Goal: Use online tool/utility: Utilize a website feature to perform a specific function

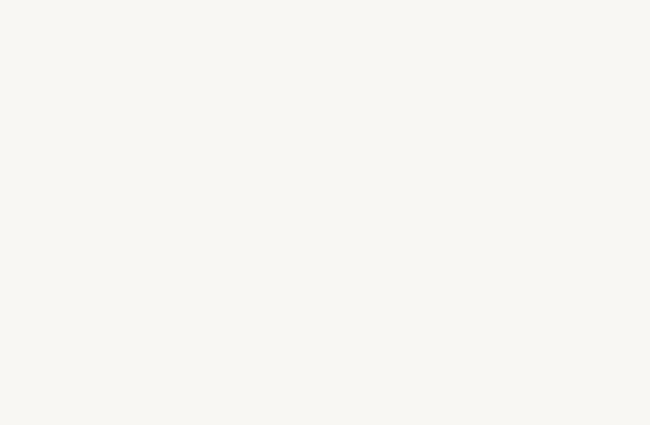
select select "US"
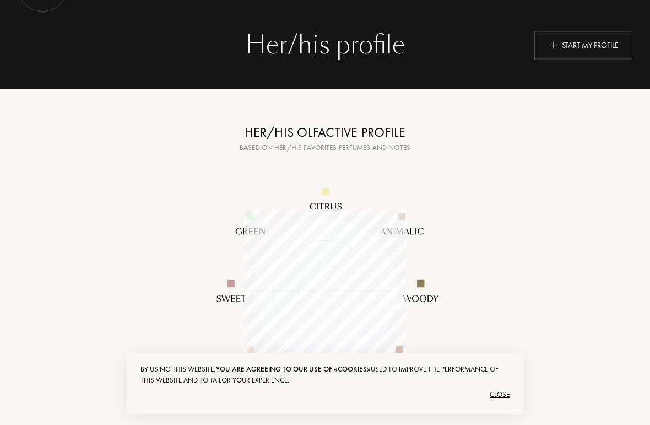
scroll to position [36, 0]
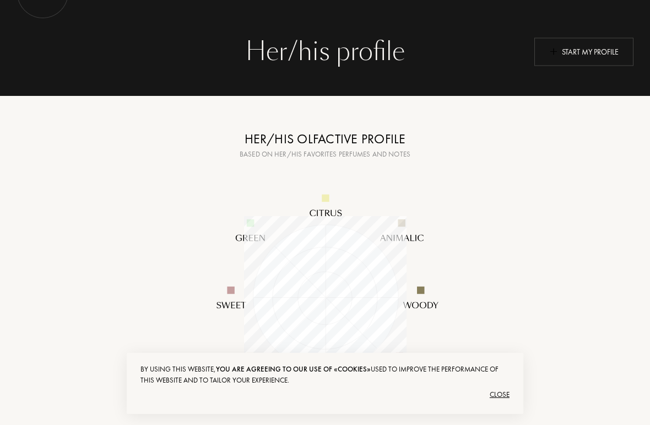
click at [574, 51] on div "Start my profile" at bounding box center [584, 51] width 99 height 28
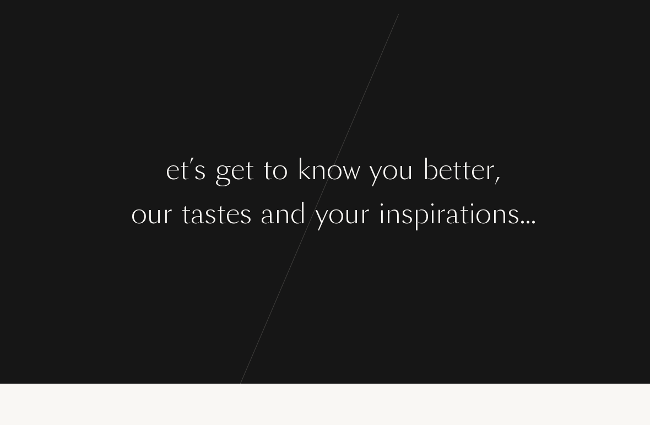
click at [59, 161] on div "L e t ’ s g e t t o k n o w y o u b e t t e r ," at bounding box center [325, 169] width 650 height 41
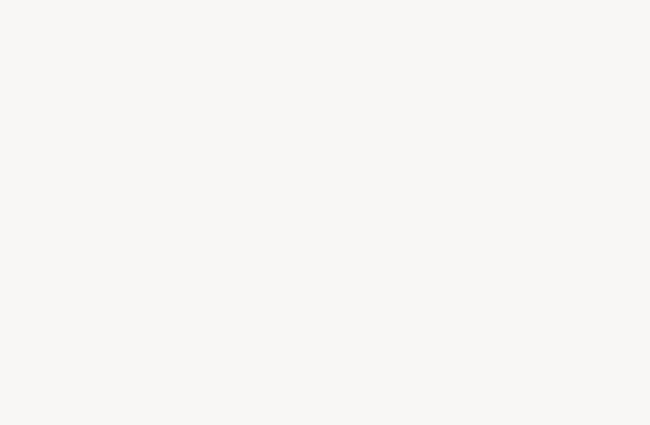
click at [57, 161] on div "L e t ’ s g e t t o k n o w y o u b e t t e r ," at bounding box center [325, 169] width 650 height 41
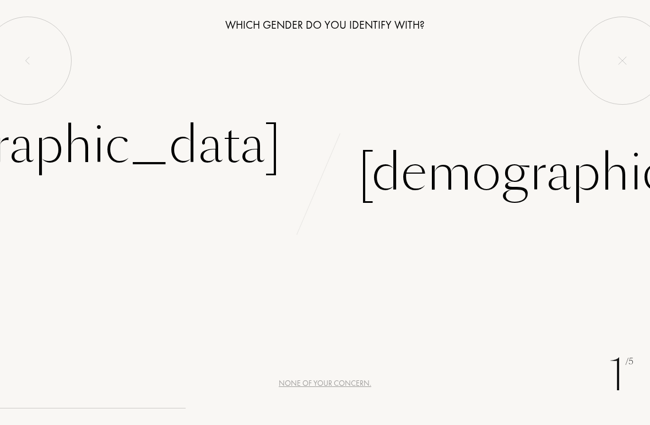
click at [202, 154] on div "Female" at bounding box center [51, 145] width 460 height 74
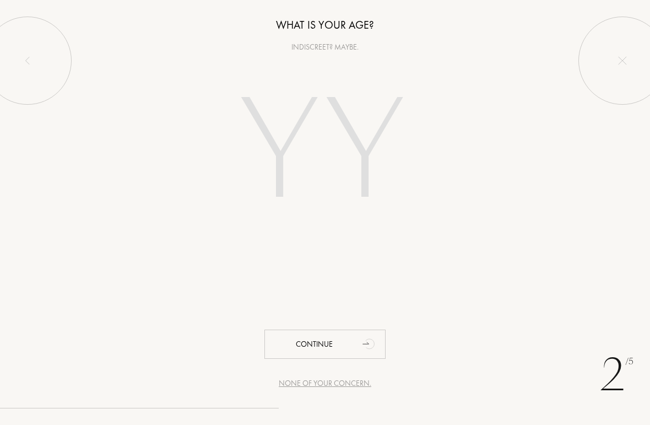
click at [269, 150] on input "number" at bounding box center [325, 153] width 237 height 190
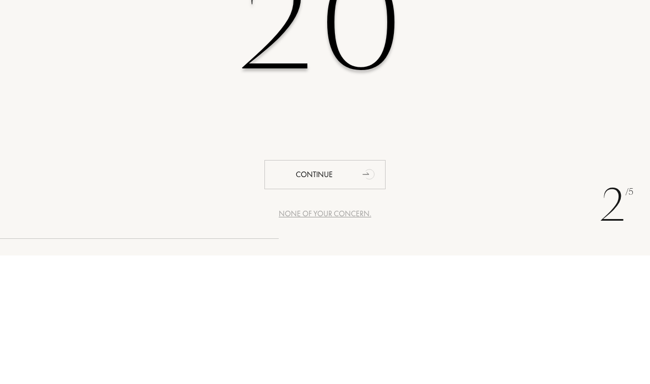
type input "2"
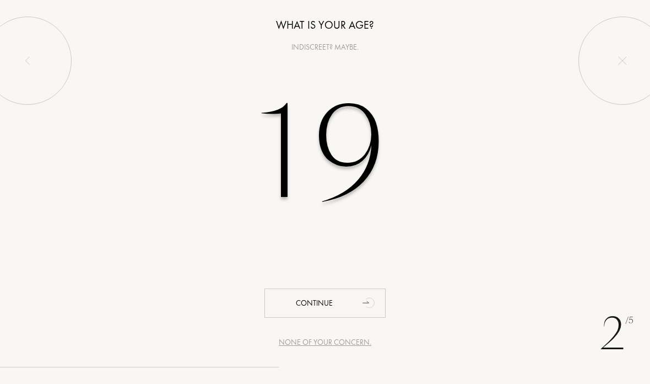
type input "19"
click at [297, 306] on div "Continue" at bounding box center [325, 302] width 121 height 29
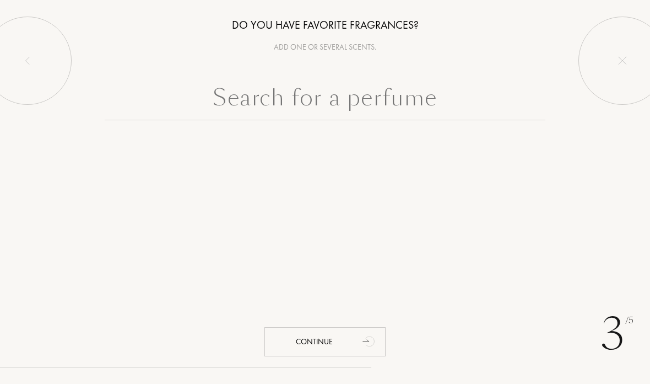
click at [225, 100] on input "text" at bounding box center [325, 100] width 441 height 40
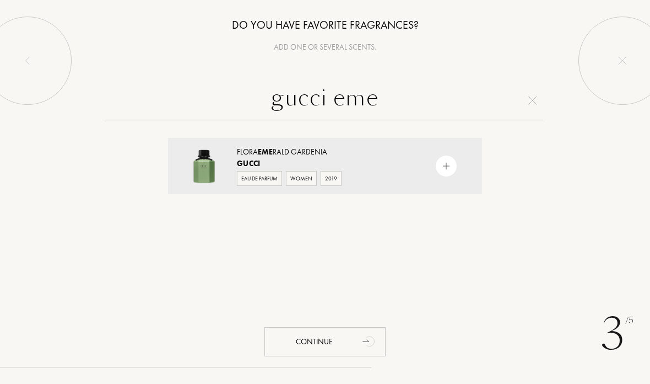
type input "gucci eme"
click at [443, 163] on img at bounding box center [446, 166] width 10 height 10
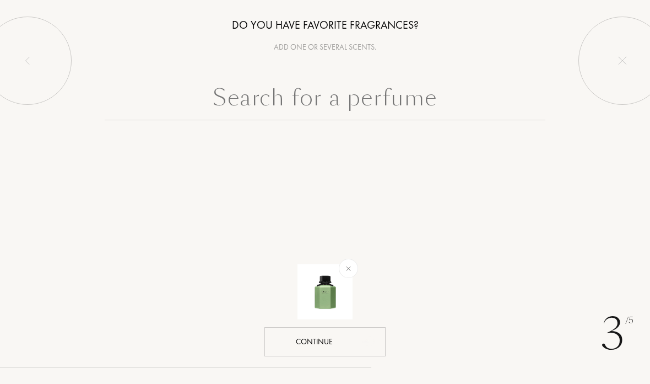
click at [293, 331] on div "Continue" at bounding box center [325, 341] width 121 height 29
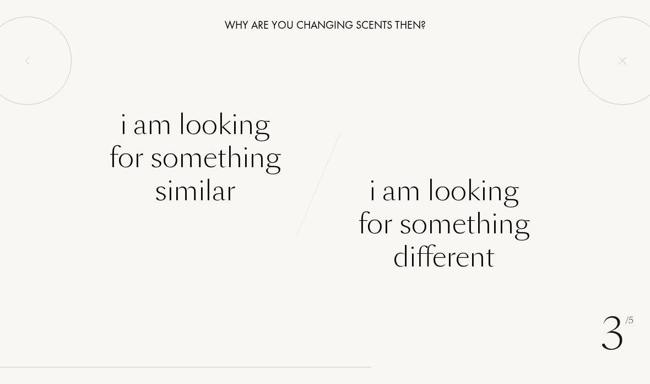
click at [122, 152] on div "I am looking for something similar" at bounding box center [195, 157] width 172 height 99
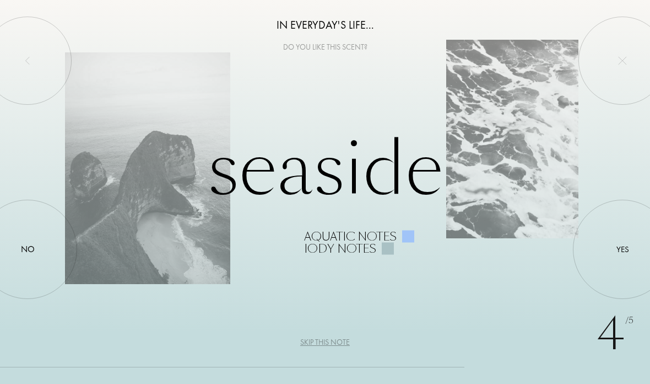
click at [28, 249] on div at bounding box center [28, 249] width 0 height 0
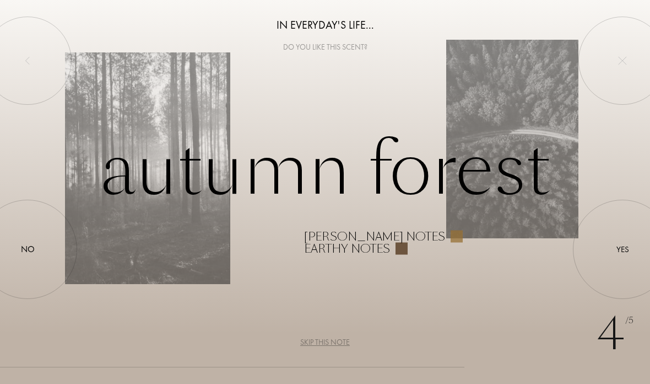
click at [623, 249] on div at bounding box center [623, 249] width 0 height 0
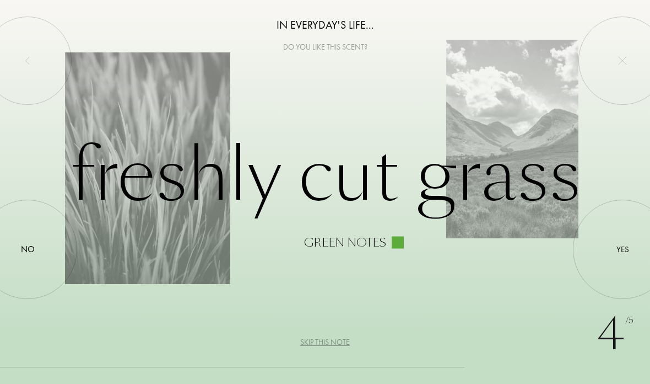
click at [623, 249] on div at bounding box center [623, 249] width 0 height 0
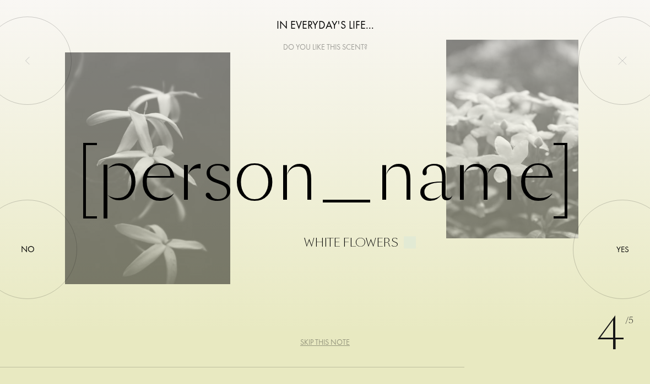
click at [623, 249] on div at bounding box center [623, 249] width 0 height 0
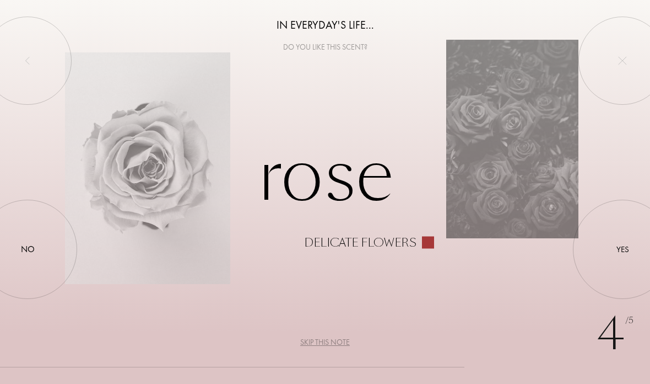
click at [28, 249] on div at bounding box center [28, 249] width 0 height 0
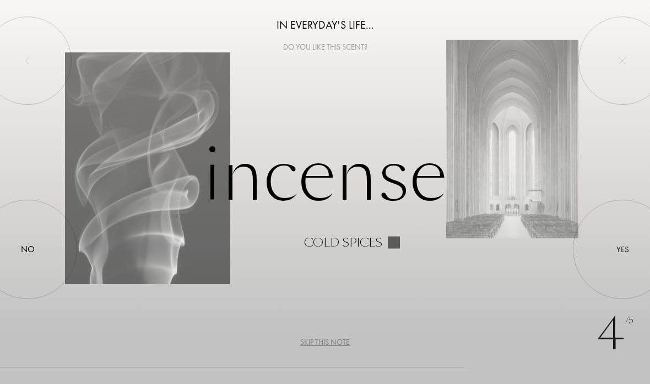
click at [623, 249] on div at bounding box center [623, 249] width 0 height 0
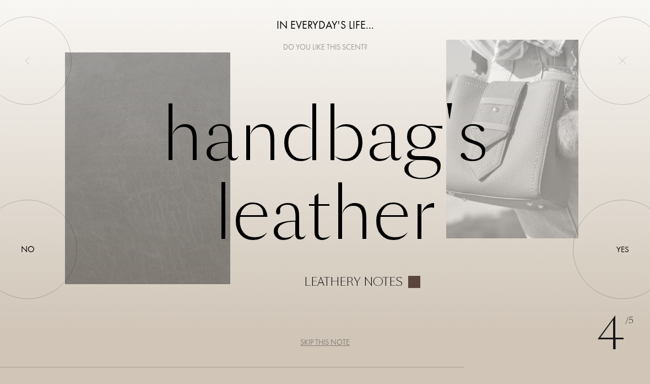
click at [31, 251] on div "No" at bounding box center [28, 248] width 14 height 13
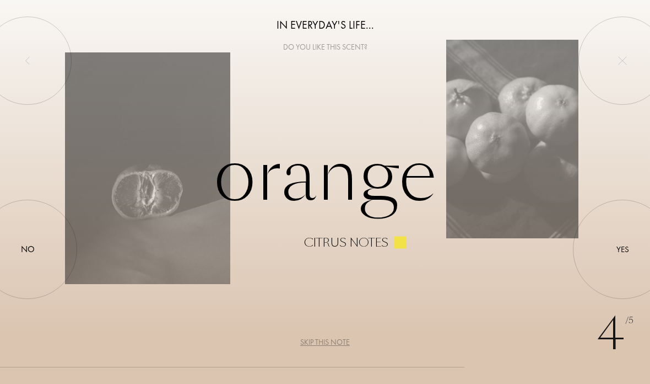
click at [623, 249] on div at bounding box center [623, 249] width 0 height 0
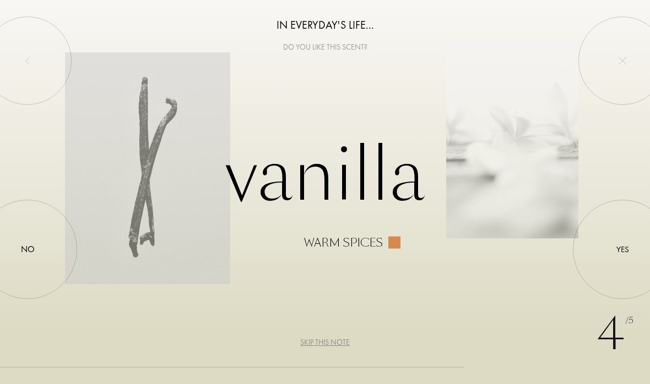
click at [28, 249] on div at bounding box center [28, 249] width 0 height 0
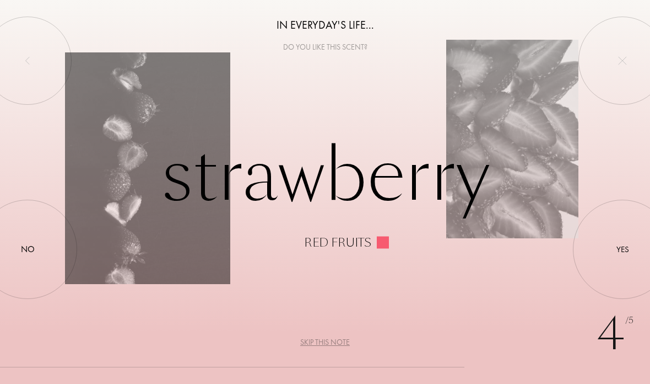
click at [28, 249] on div at bounding box center [28, 249] width 0 height 0
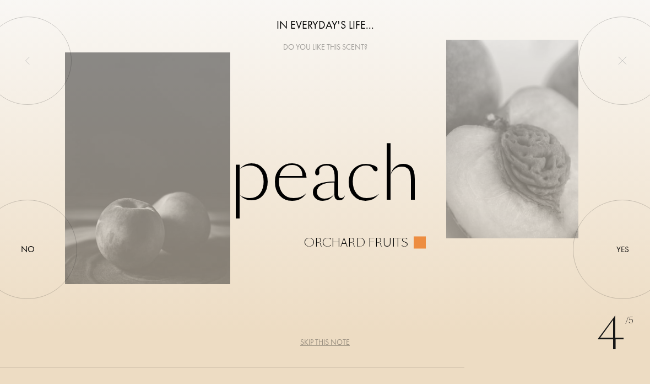
click at [623, 249] on div at bounding box center [623, 249] width 0 height 0
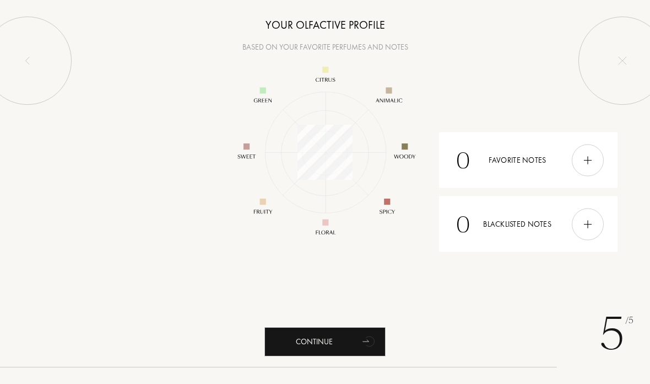
scroll to position [143, 143]
click at [591, 155] on img at bounding box center [588, 160] width 12 height 12
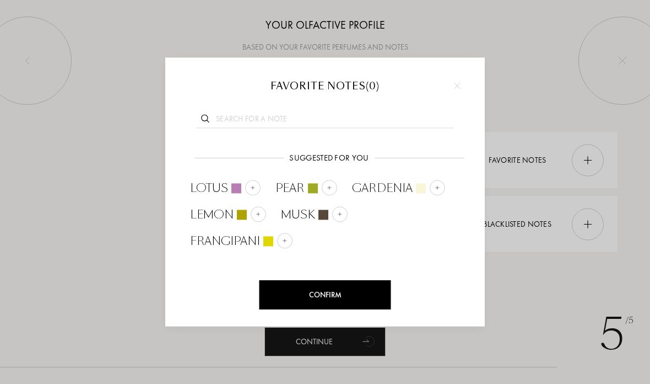
click at [235, 124] on input "text" at bounding box center [325, 120] width 258 height 15
click at [434, 126] on input "text" at bounding box center [325, 120] width 258 height 15
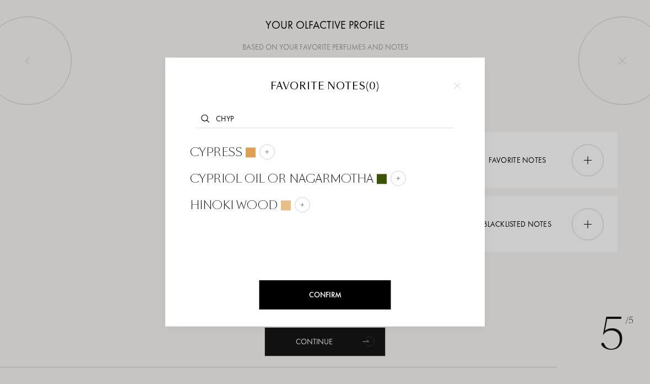
click at [402, 122] on input "chyp" at bounding box center [325, 120] width 258 height 15
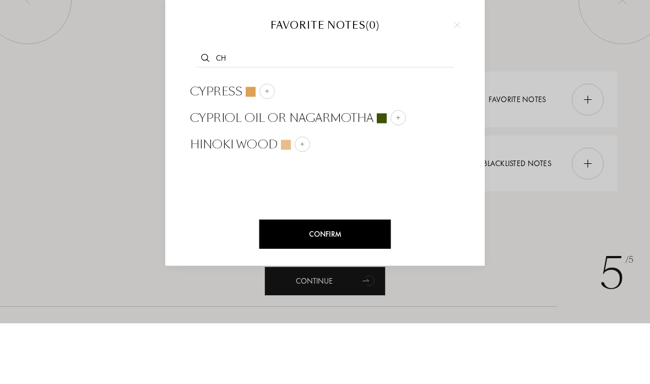
type input "c"
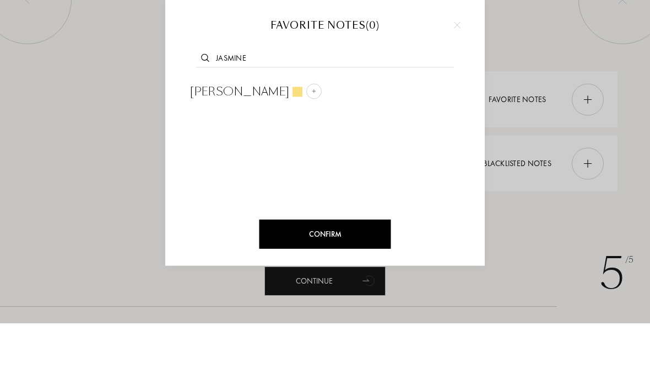
type input "jasmine"
click at [306, 144] on div at bounding box center [313, 151] width 15 height 15
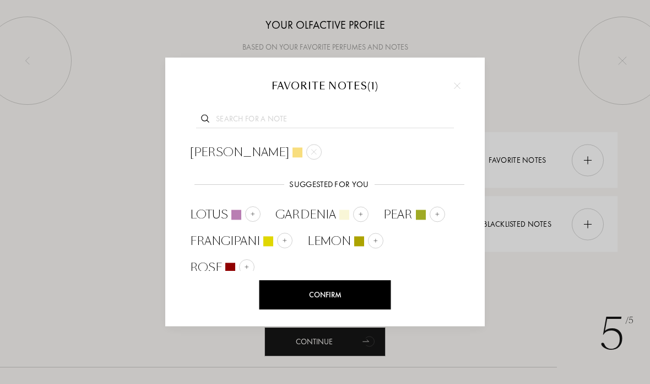
click at [234, 114] on input "text" at bounding box center [325, 120] width 258 height 15
click at [363, 212] on img at bounding box center [361, 214] width 6 height 6
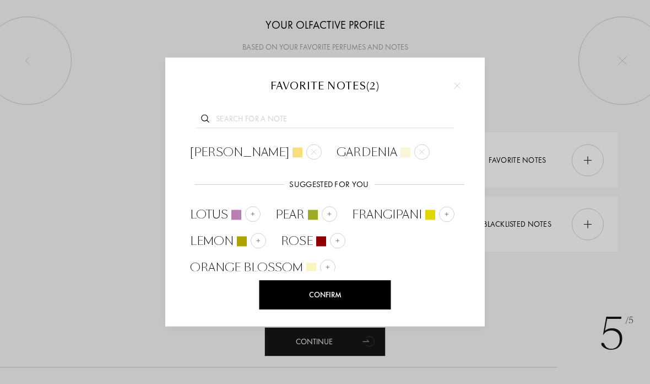
click at [421, 117] on input "text" at bounding box center [325, 120] width 258 height 15
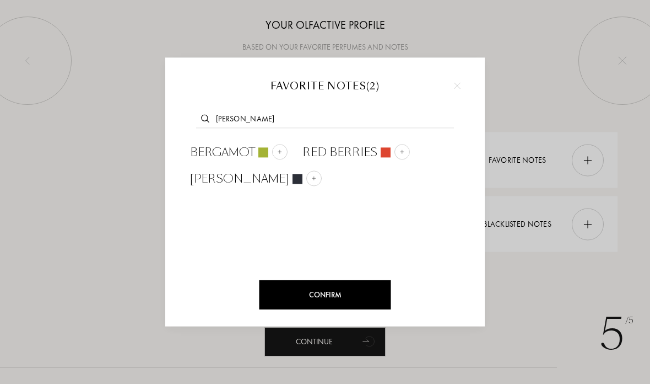
type input "berg"
click at [290, 151] on div "Bergamot" at bounding box center [238, 152] width 112 height 26
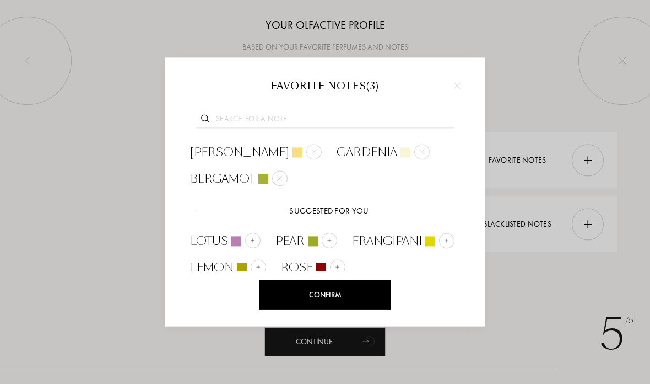
click at [407, 126] on input "text" at bounding box center [325, 120] width 258 height 15
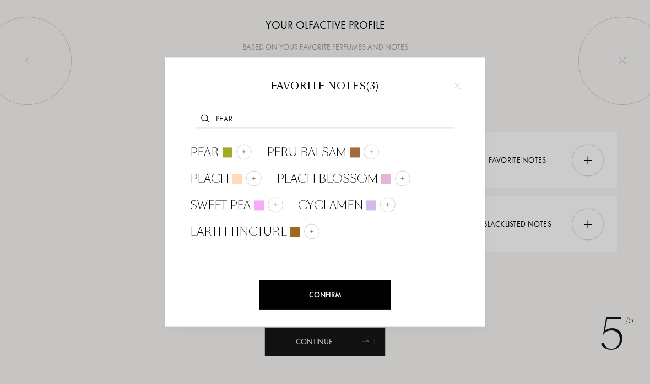
type input "pear"
click at [246, 153] on img at bounding box center [244, 152] width 6 height 6
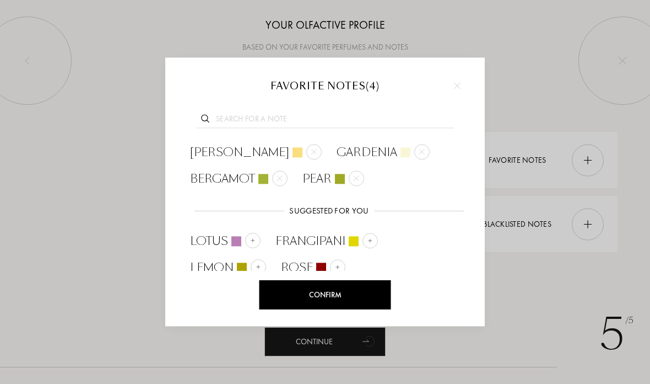
click at [360, 298] on div "Confirm" at bounding box center [326, 294] width 132 height 29
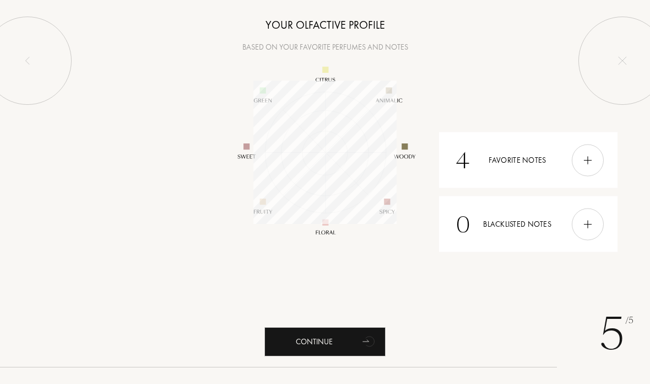
click at [592, 215] on div at bounding box center [588, 224] width 32 height 32
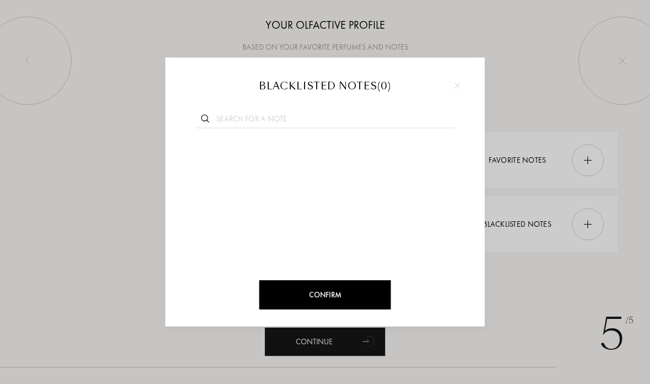
click at [408, 113] on input "text" at bounding box center [325, 120] width 258 height 15
click at [458, 84] on img at bounding box center [457, 85] width 7 height 7
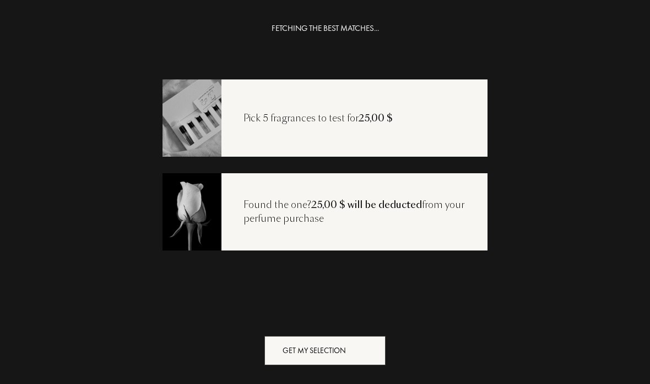
click at [348, 346] on div "Get my selection" at bounding box center [325, 350] width 121 height 29
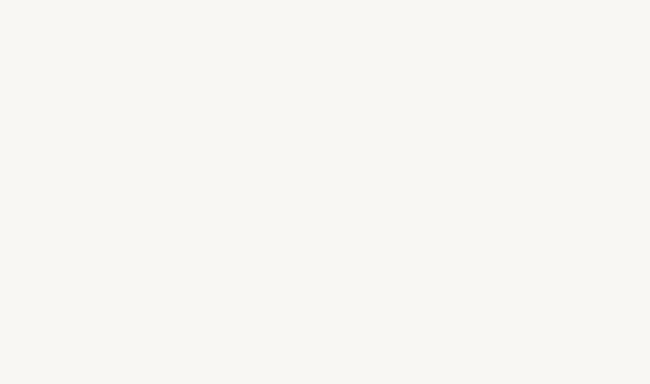
select select "US"
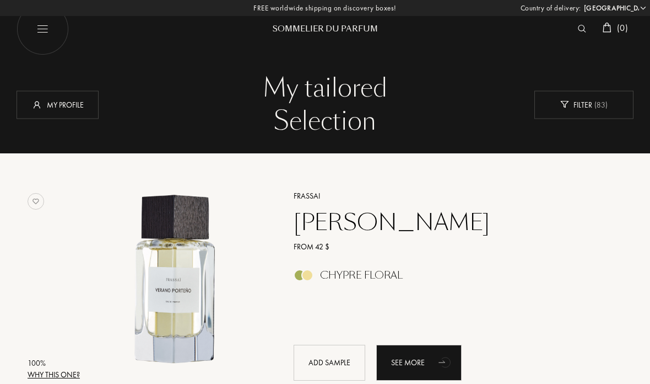
click at [35, 106] on img at bounding box center [36, 104] width 11 height 11
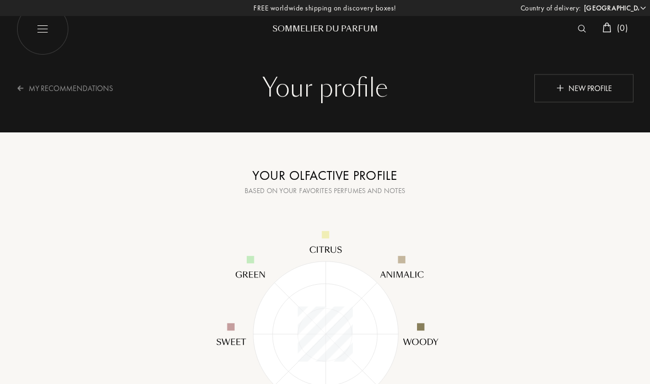
select select "US"
